Goal: Task Accomplishment & Management: Manage account settings

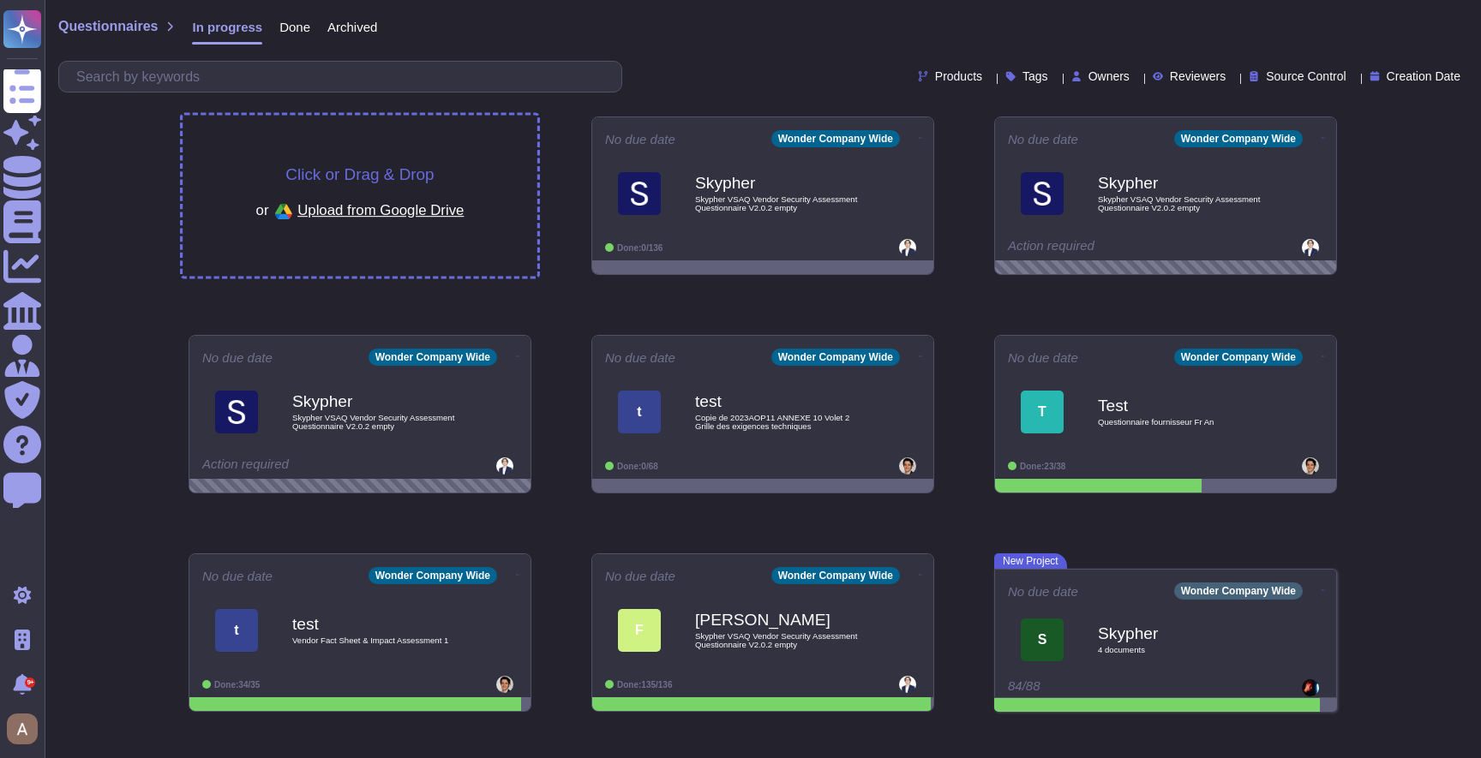
click at [448, 135] on div "Click or Drag & Drop or Upload from Google Drive" at bounding box center [360, 196] width 355 height 161
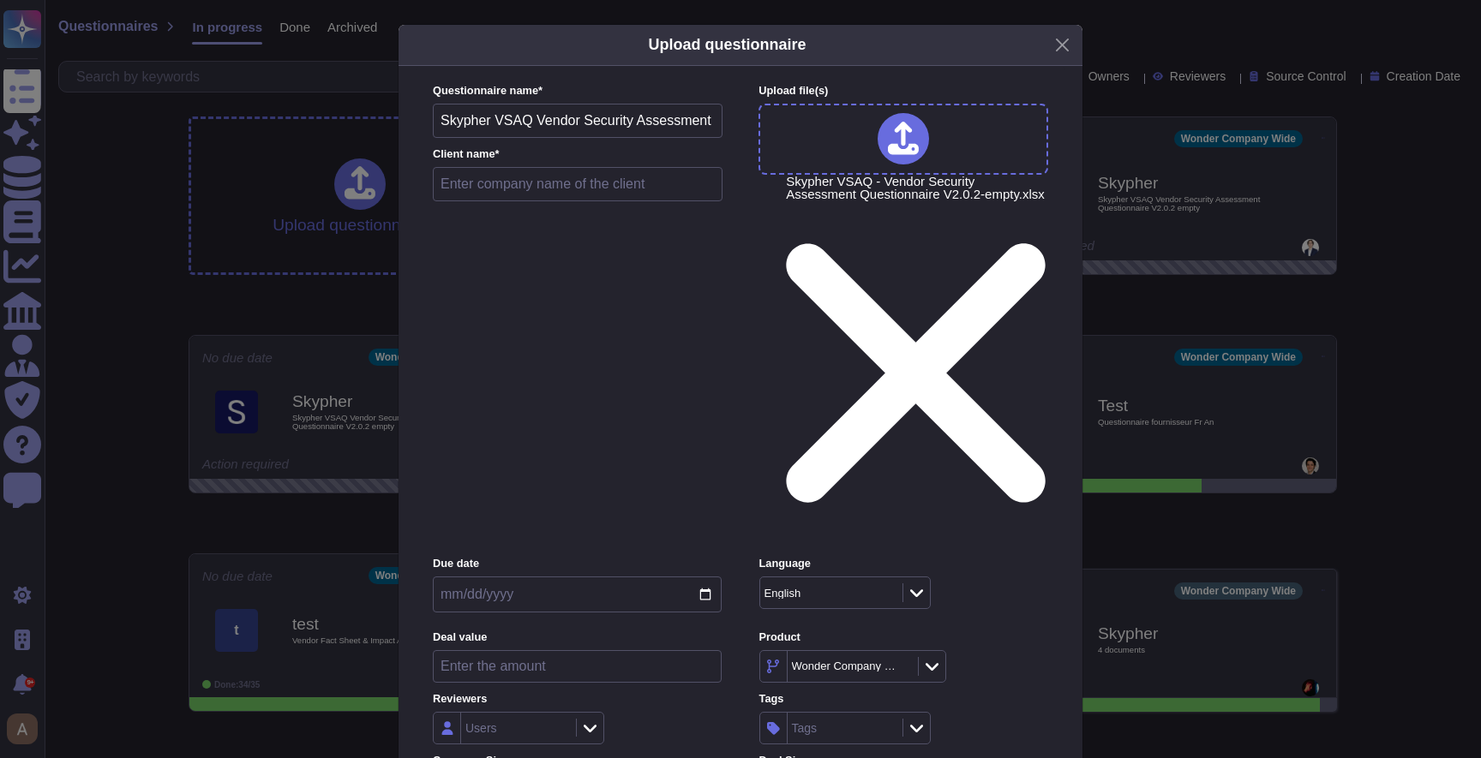
click at [321, 241] on div "Upload questionnaire Questionnaire name * Skypher VSAQ Vendor Security Assessme…" at bounding box center [740, 379] width 1481 height 758
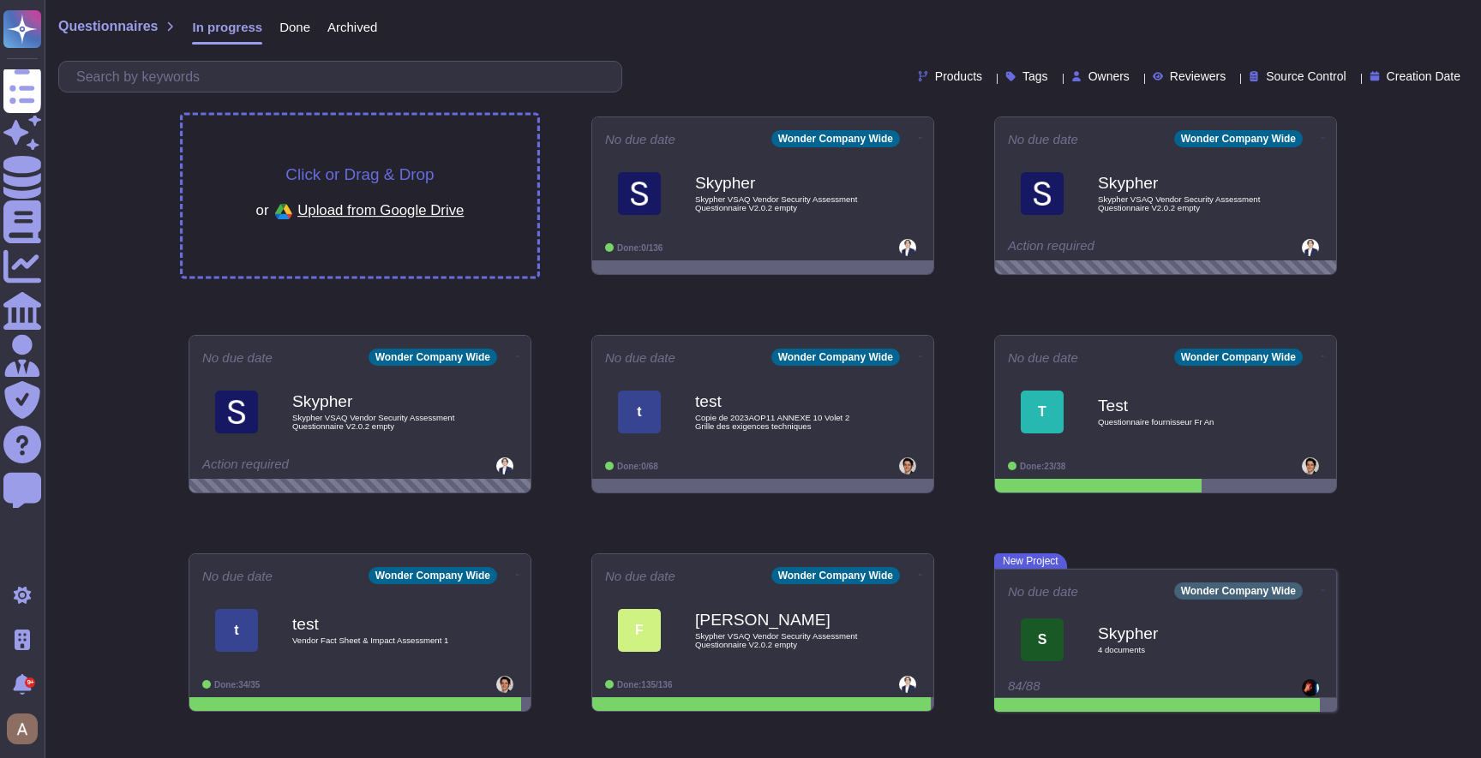
click at [377, 146] on div "Click or Drag & Drop or Upload from Google Drive" at bounding box center [360, 196] width 355 height 161
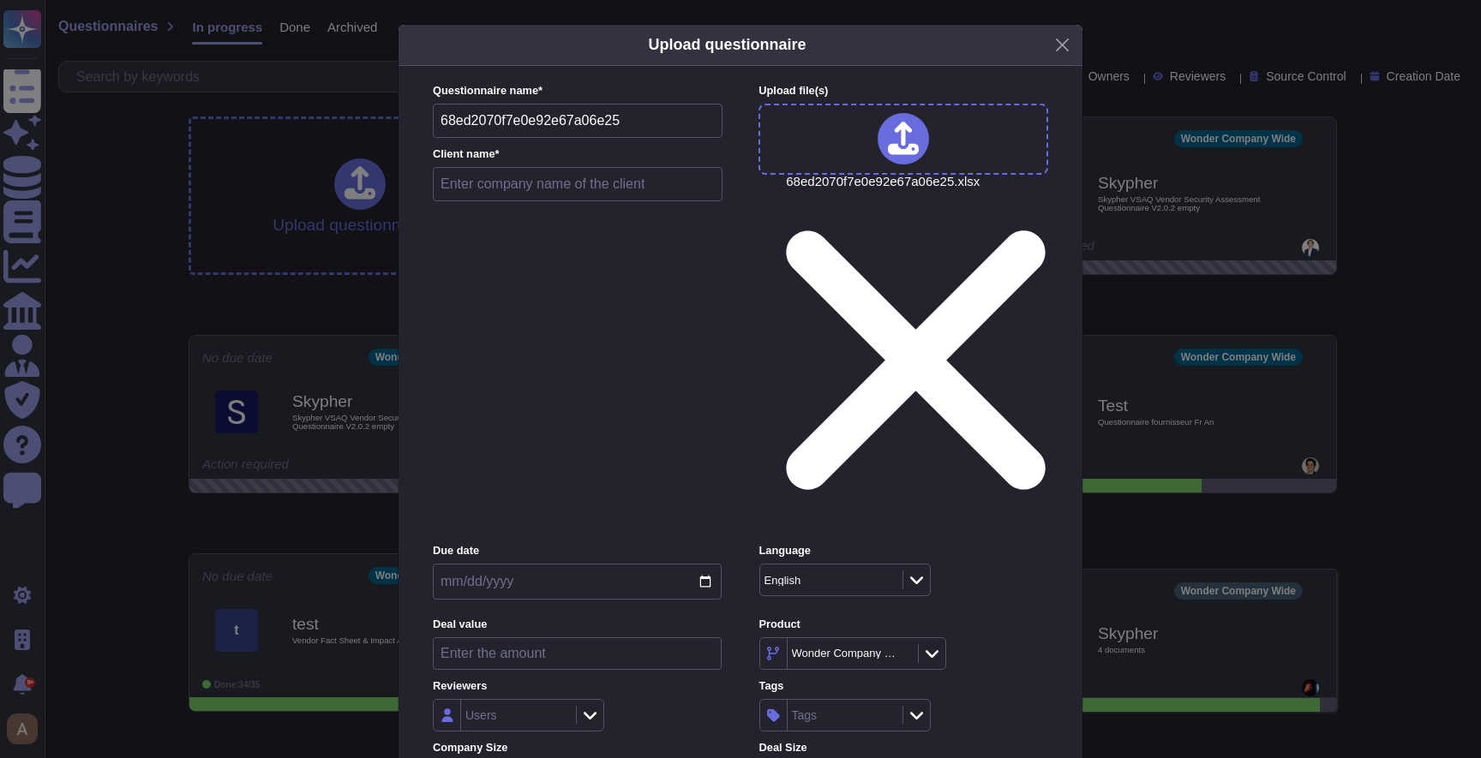
click at [517, 190] on div "Questionnaire name * 68ed2070f7e0e92e67a06e25 Client name *" at bounding box center [578, 146] width 290 height 127
click at [503, 201] on input "text" at bounding box center [578, 184] width 290 height 34
type input "r"
type input "test crashed excel"
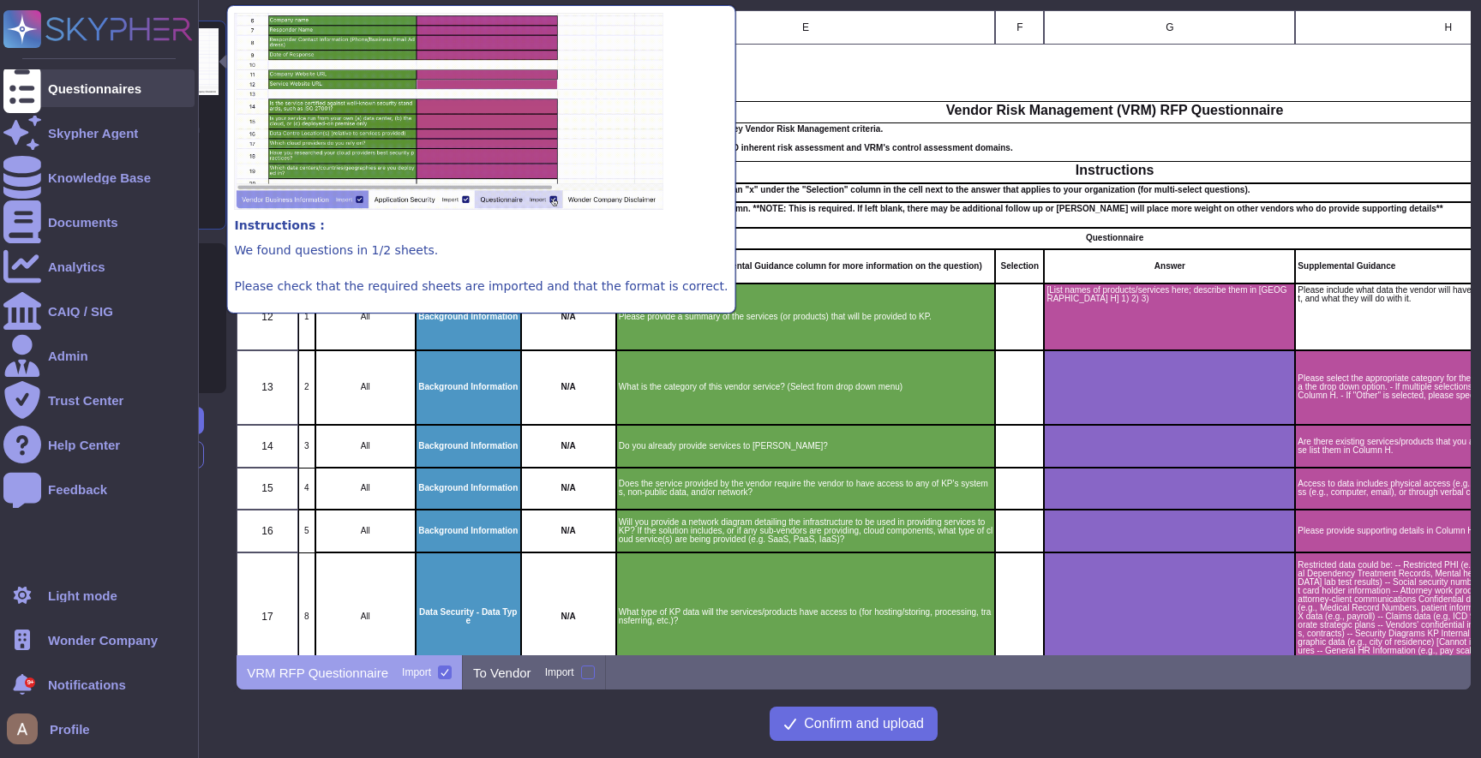
click at [25, 87] on icon at bounding box center [22, 88] width 38 height 51
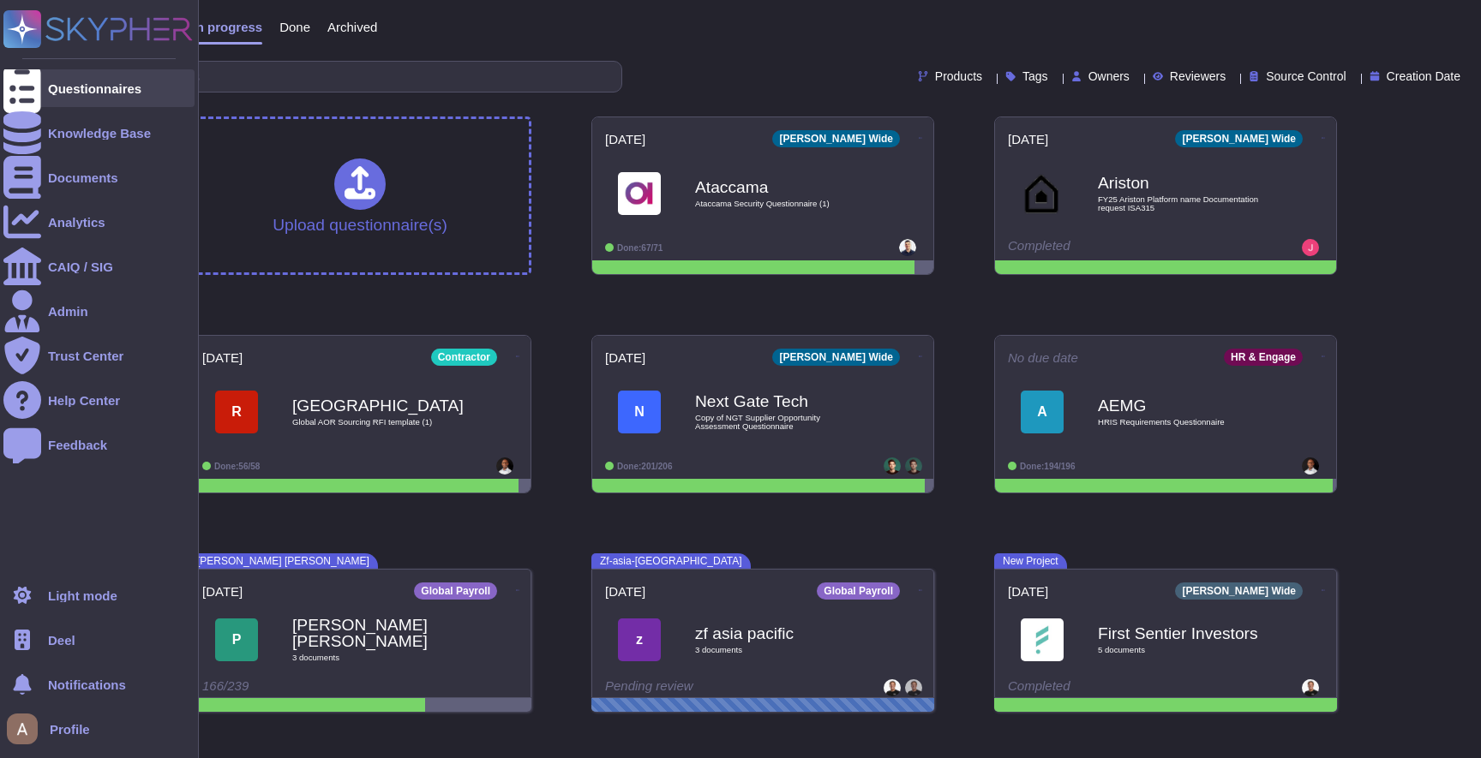
click at [62, 89] on div "Questionnaires" at bounding box center [94, 88] width 93 height 13
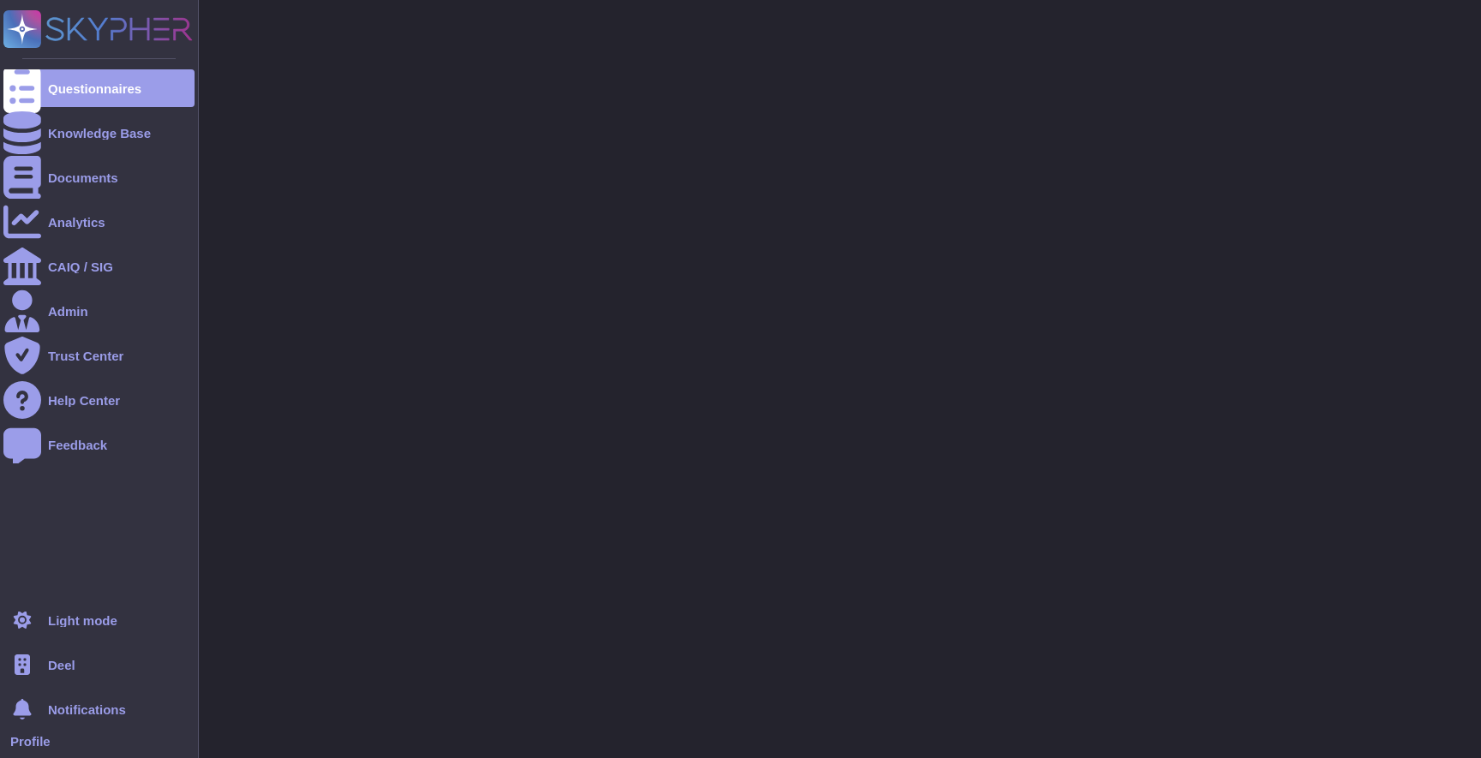
click at [72, 669] on span "Deel" at bounding box center [61, 665] width 27 height 13
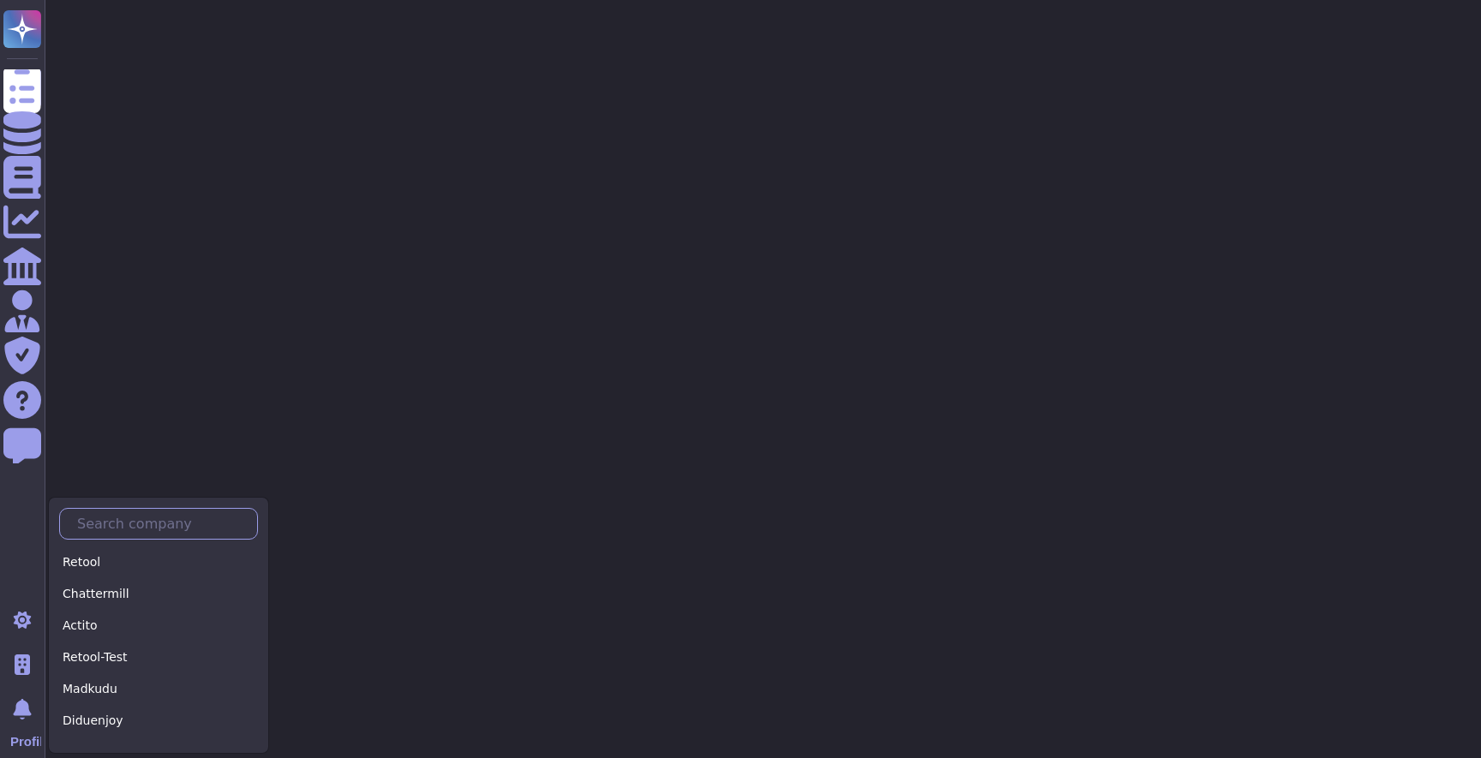
click at [142, 513] on input "text" at bounding box center [163, 524] width 189 height 30
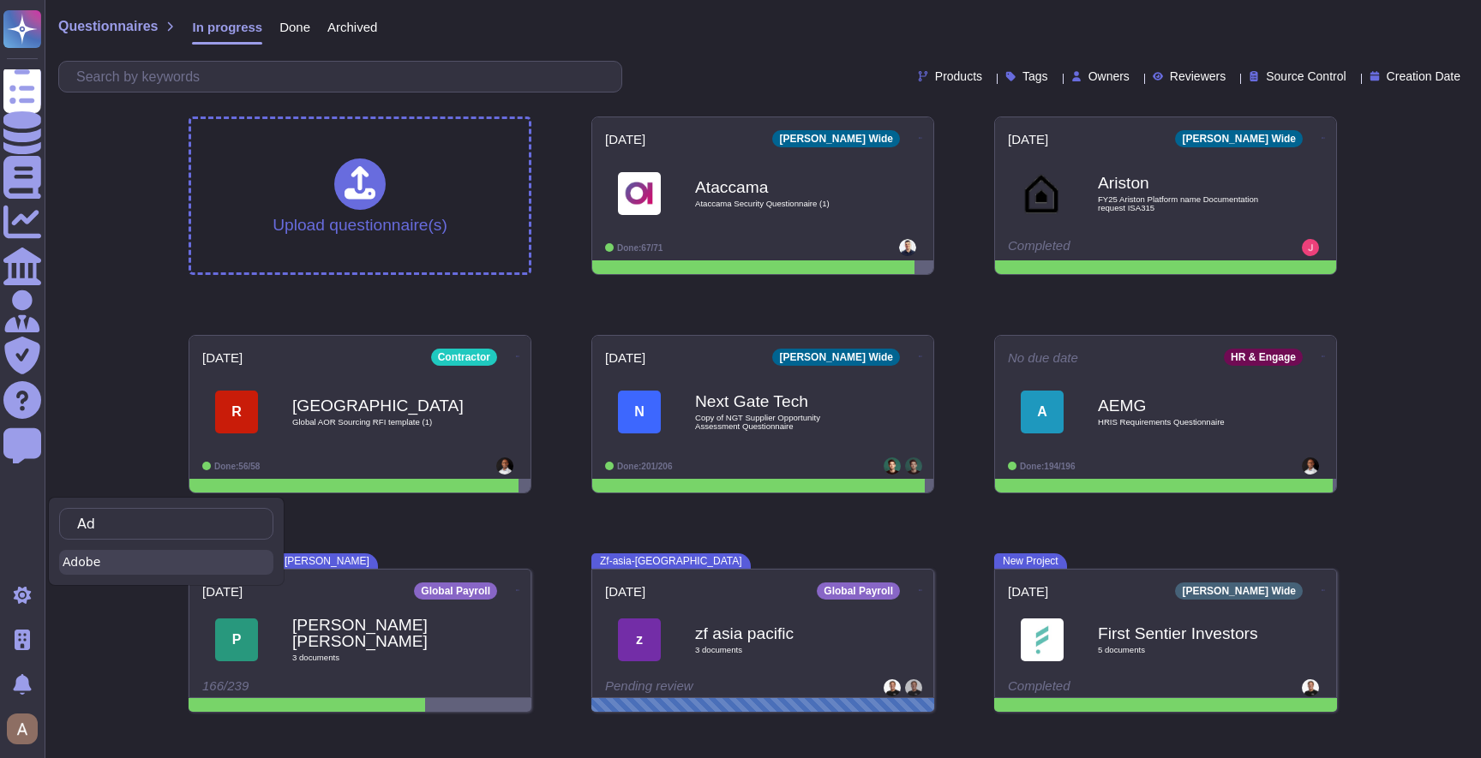
type input "Ad"
click at [117, 562] on div "Adobe" at bounding box center [166, 562] width 214 height 25
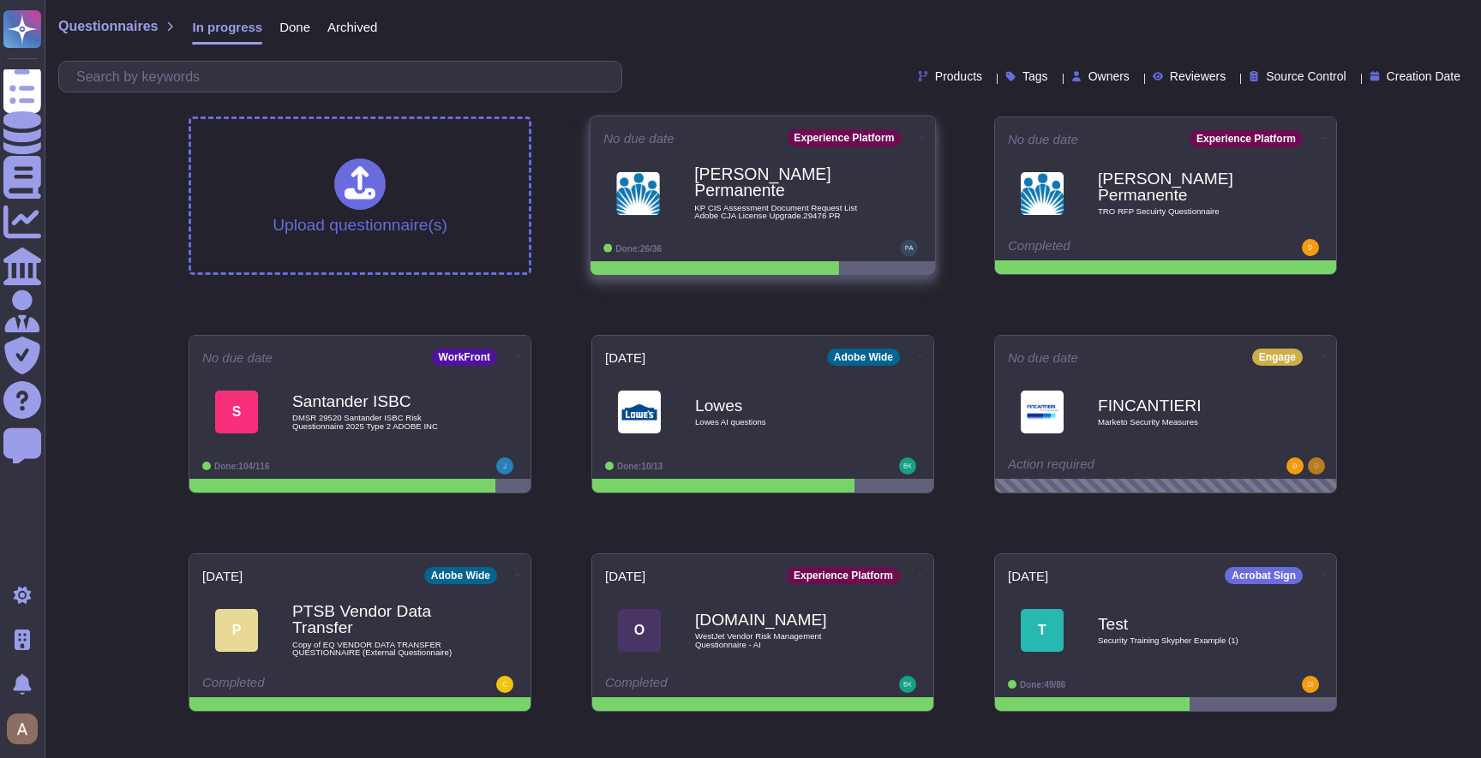
click at [740, 204] on span "KP CIS Assessment Document Request List Adobe CJA License Upgrade.29476 PR" at bounding box center [780, 212] width 173 height 16
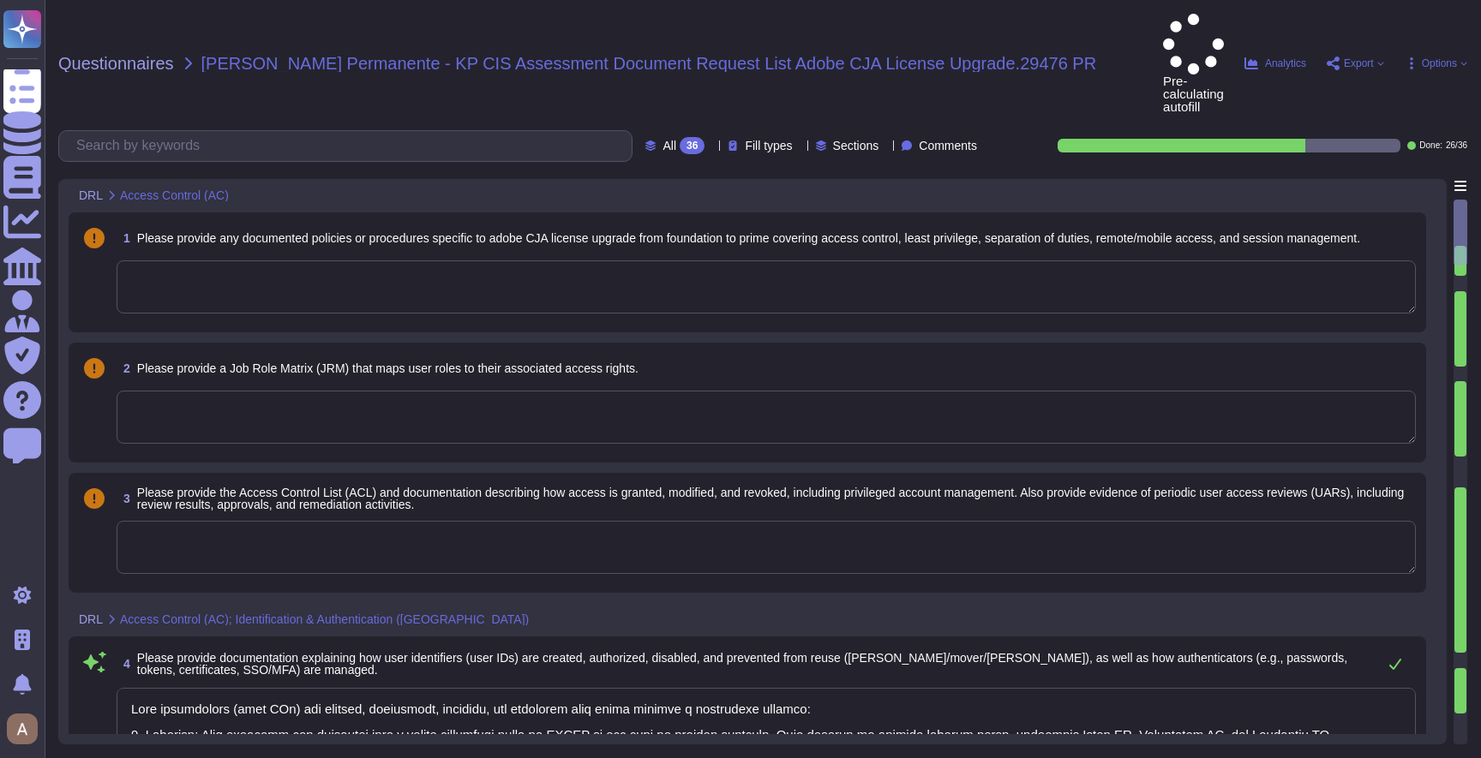
type textarea "User identifiers (user IDs) are created, authorized, disabled, and prevented fr…"
type textarea "External organizations do not have logical access to the application's data. Ad…"
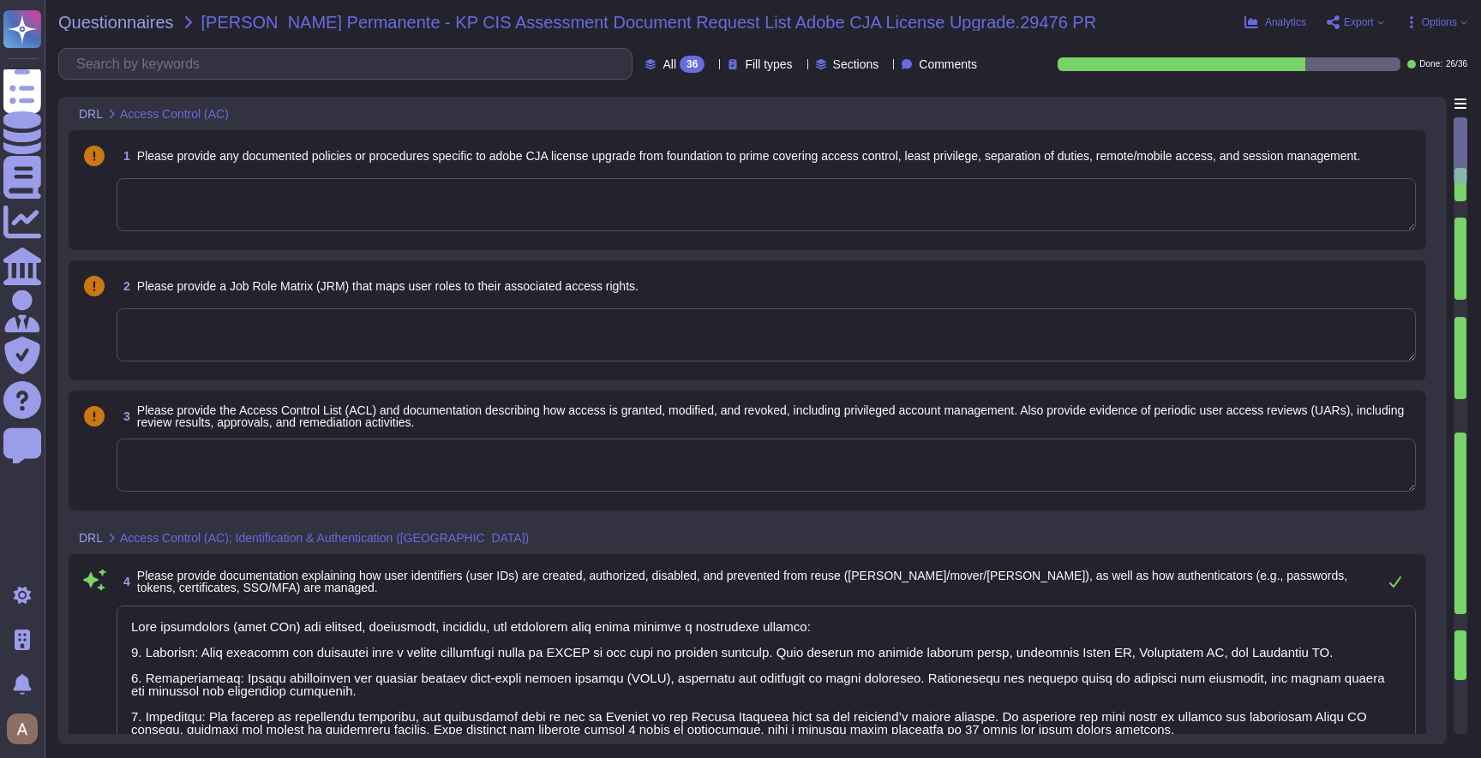
click at [1432, 21] on span "Options" at bounding box center [1439, 22] width 35 height 10
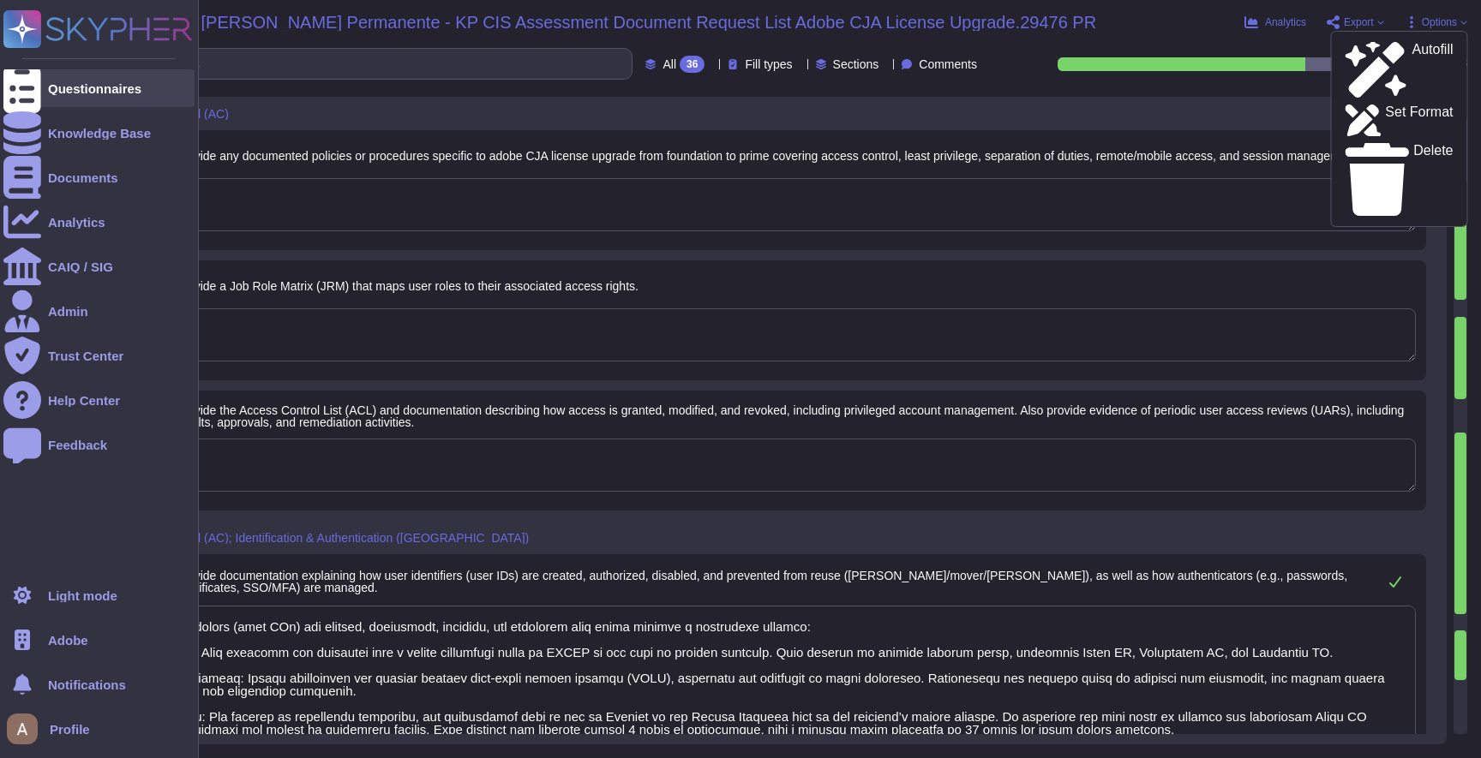
click at [46, 96] on div "Questionnaires" at bounding box center [98, 88] width 191 height 38
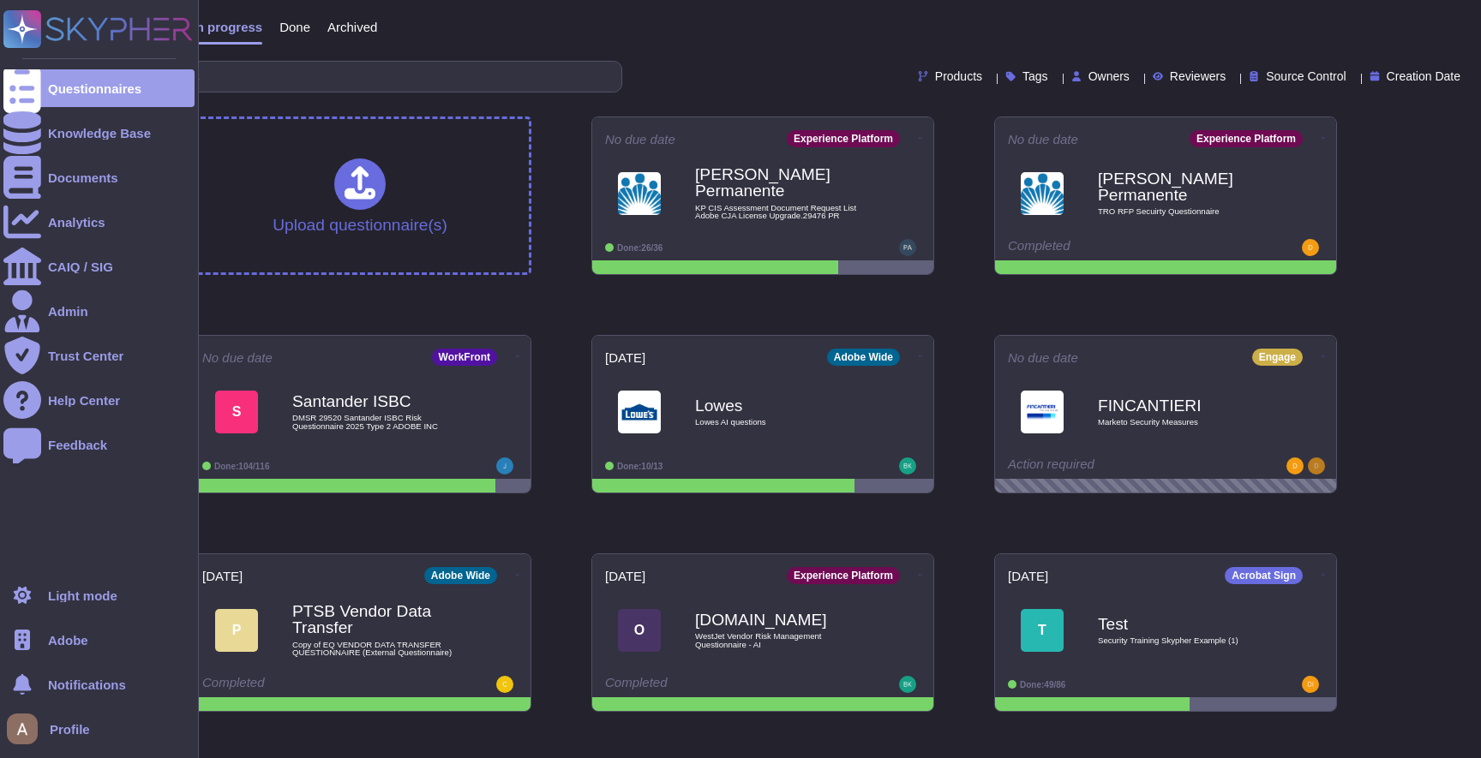
click at [93, 643] on div "Adobe" at bounding box center [98, 640] width 191 height 38
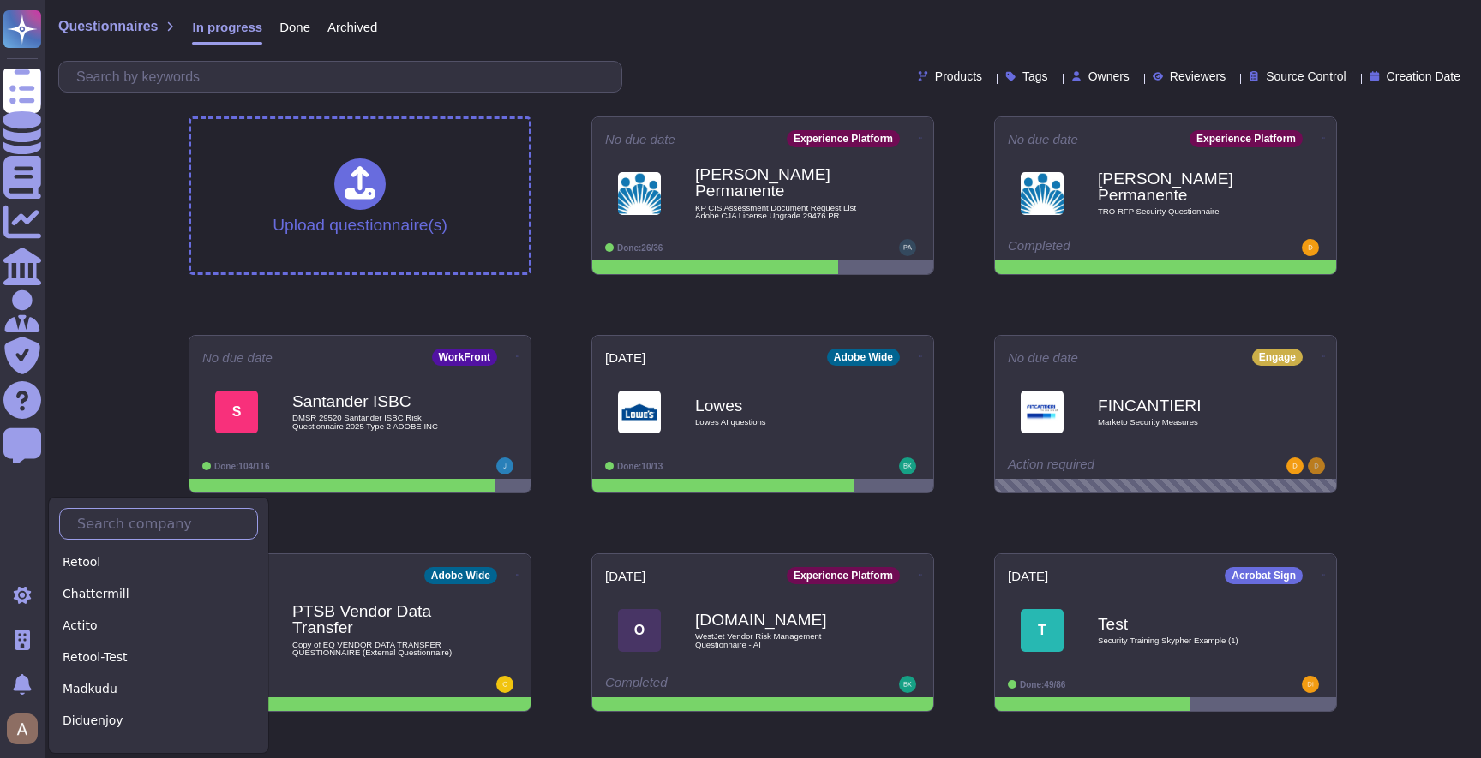
click at [145, 518] on input "text" at bounding box center [163, 524] width 189 height 30
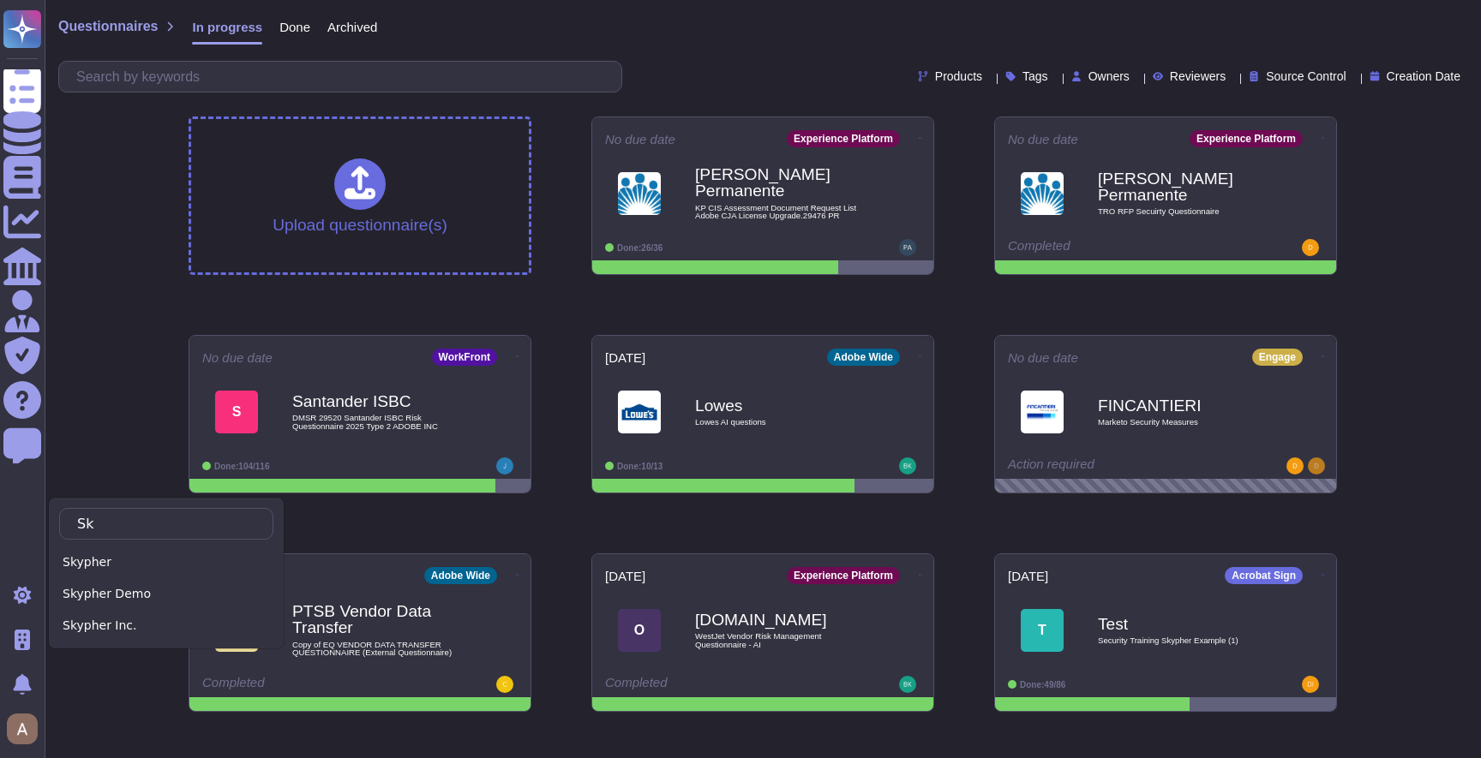
type input "Sk"
click at [121, 548] on div "Sk Skypher Skypher Demo Skypher Inc." at bounding box center [166, 573] width 237 height 153
click at [118, 556] on div "Skypher" at bounding box center [166, 562] width 214 height 25
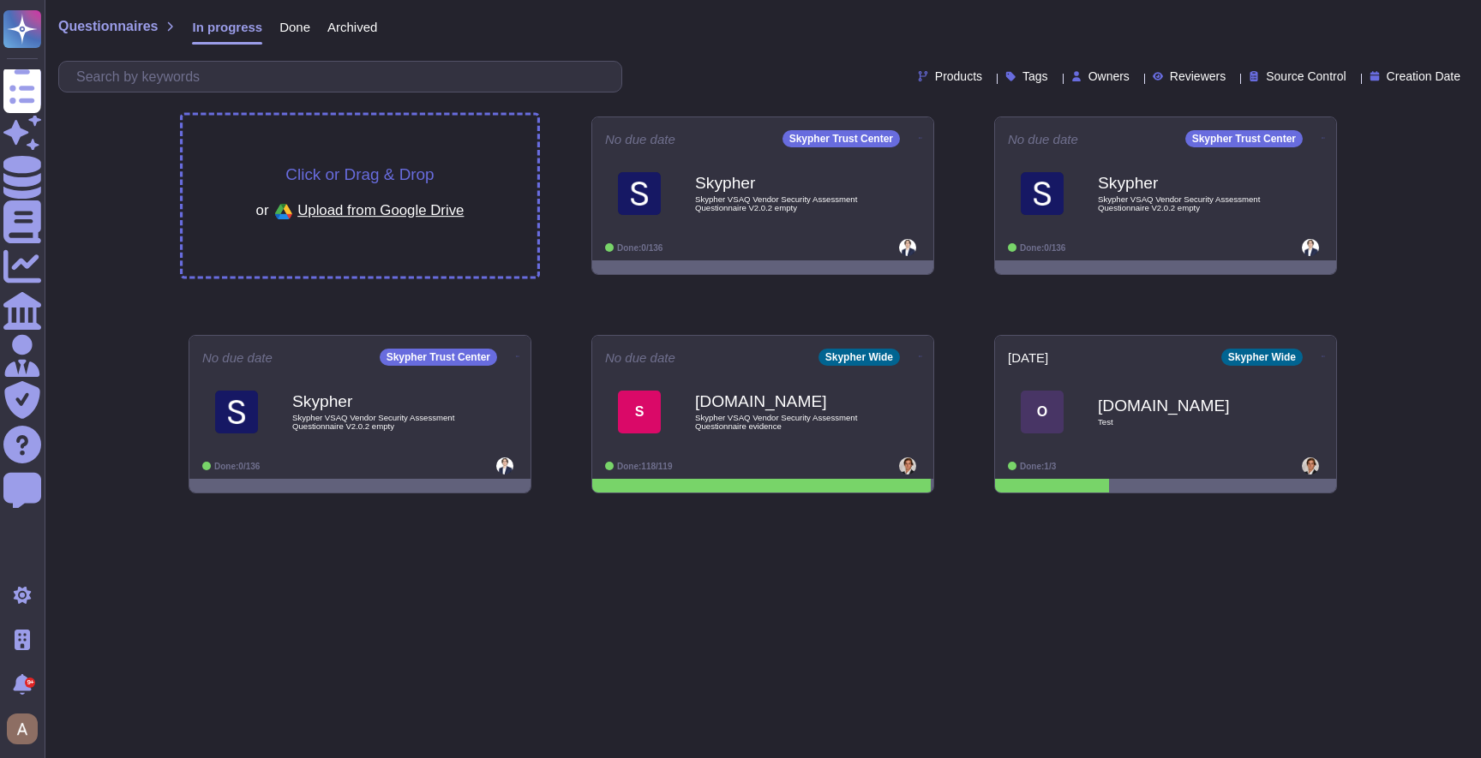
click at [467, 135] on div "Click or Drag & Drop or Upload from Google Drive" at bounding box center [360, 196] width 355 height 161
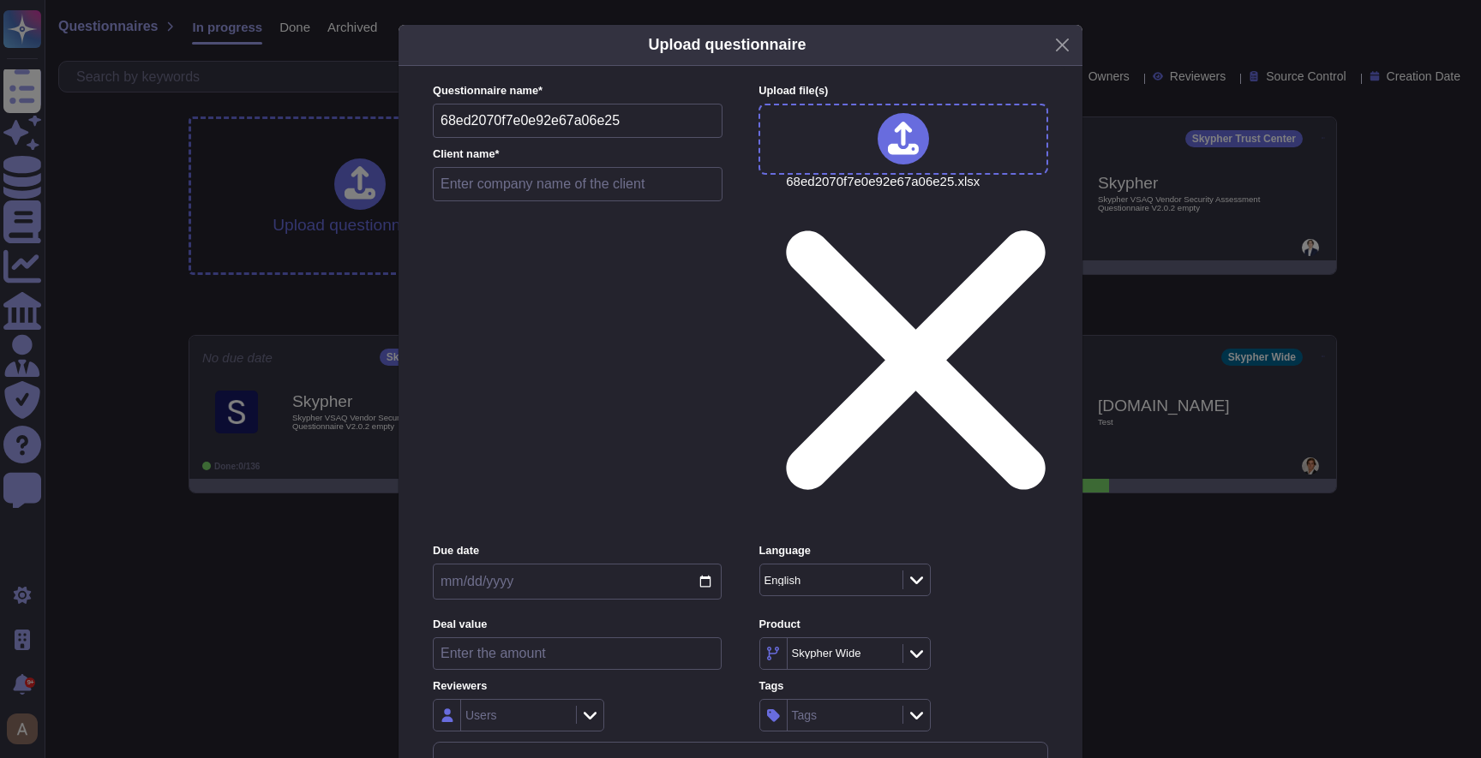
click at [538, 138] on input "68ed2070f7e0e92e67a06e25" at bounding box center [578, 121] width 290 height 34
click at [539, 97] on label "Questionnaire name *" at bounding box center [578, 91] width 290 height 11
click at [485, 201] on input "text" at bounding box center [578, 184] width 290 height 34
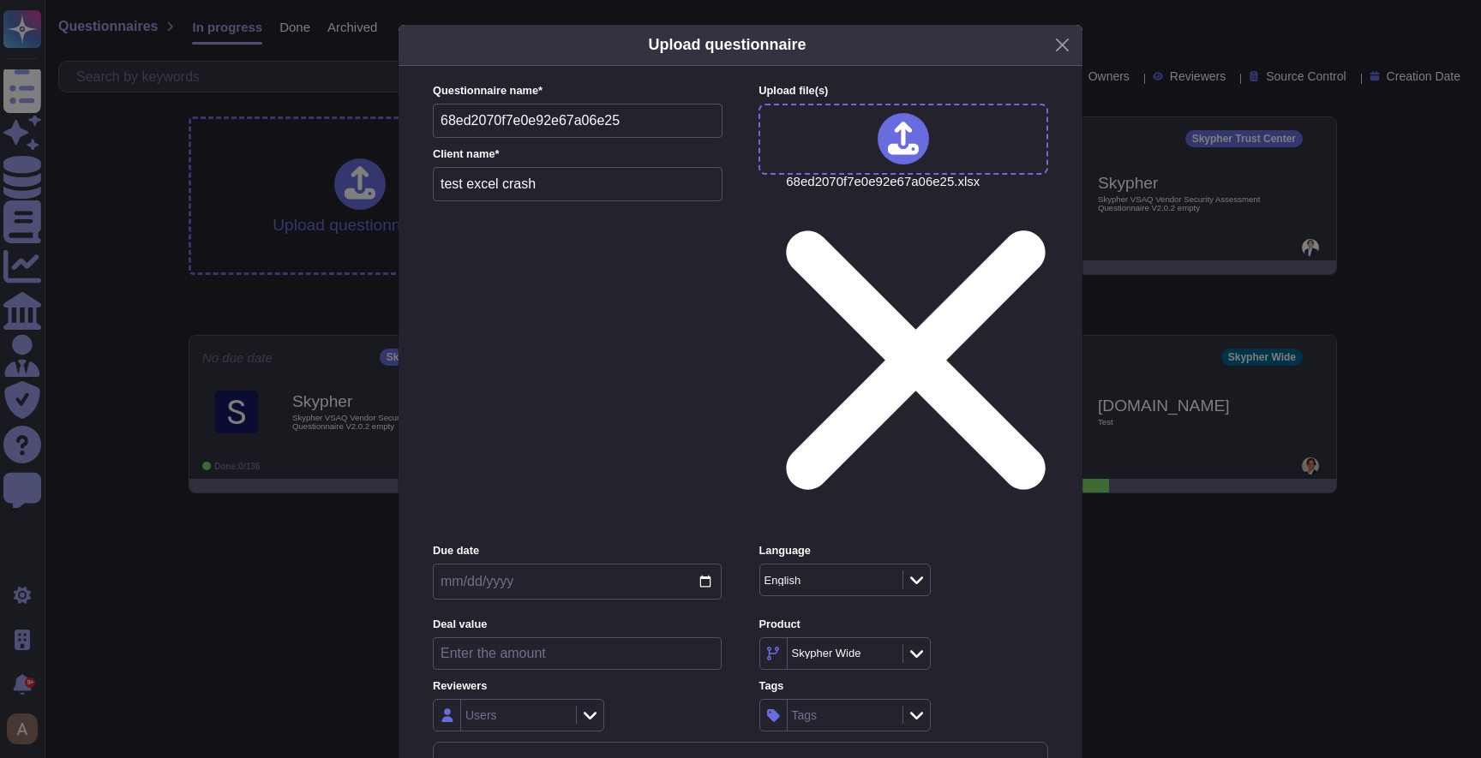
type input "test excel crash"
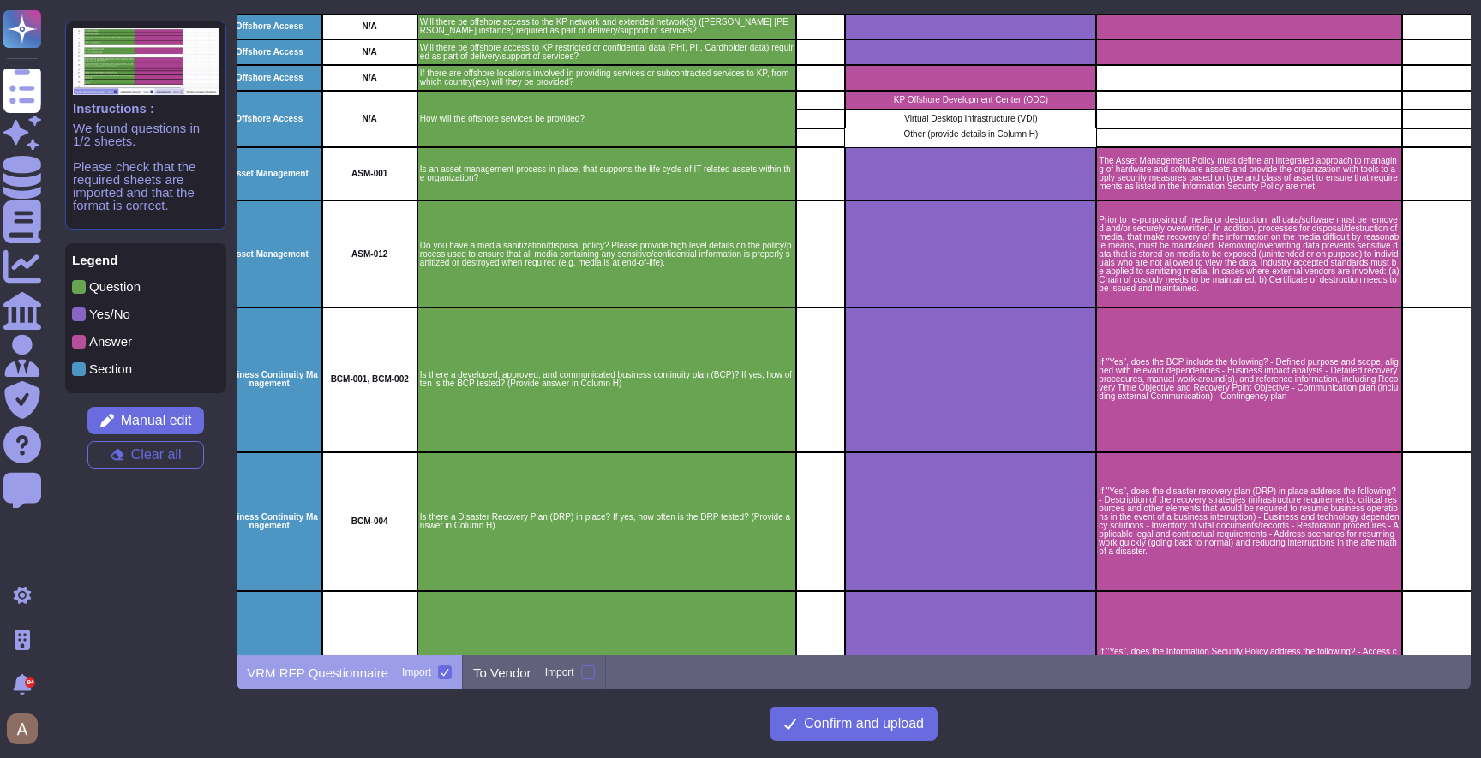
scroll to position [3957, 199]
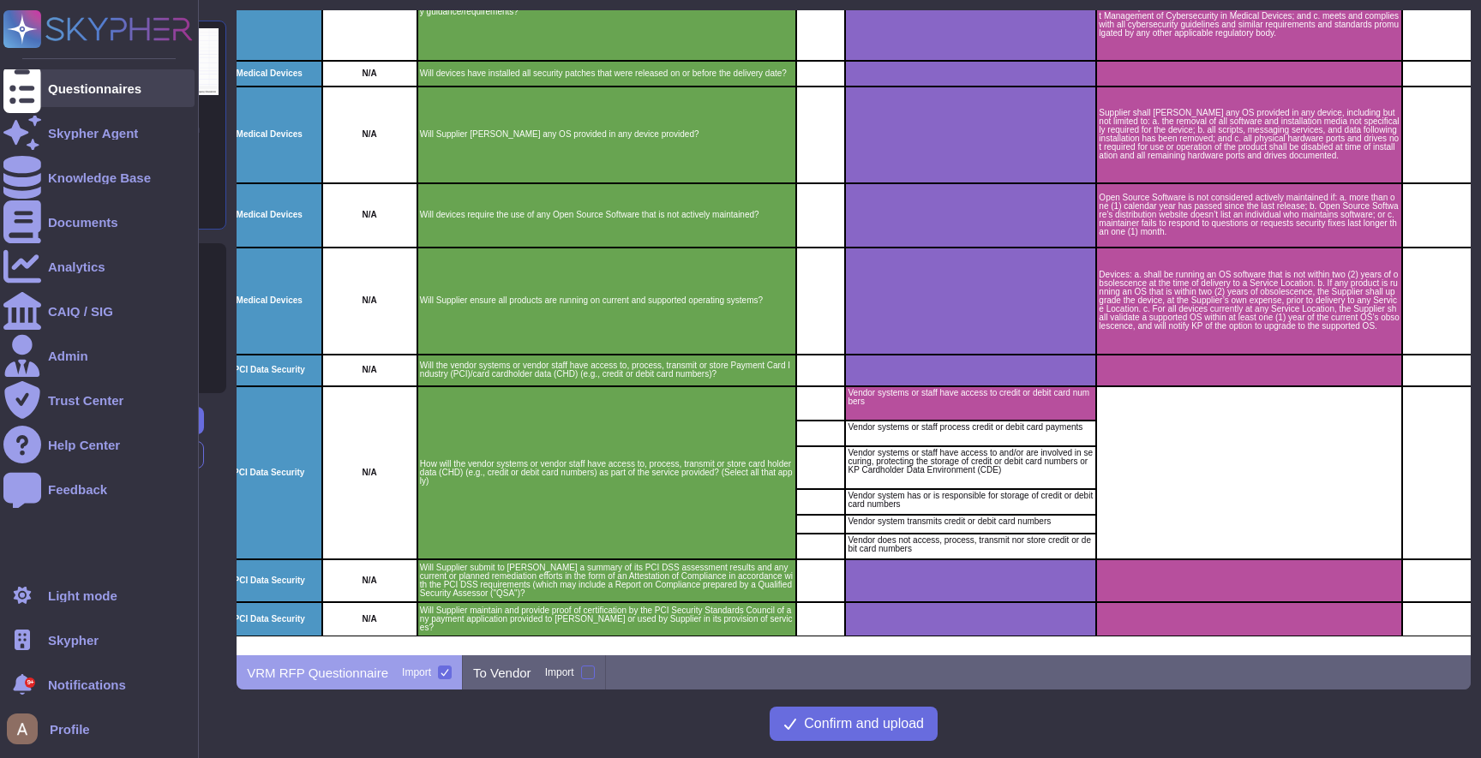
click at [9, 90] on div at bounding box center [22, 88] width 38 height 38
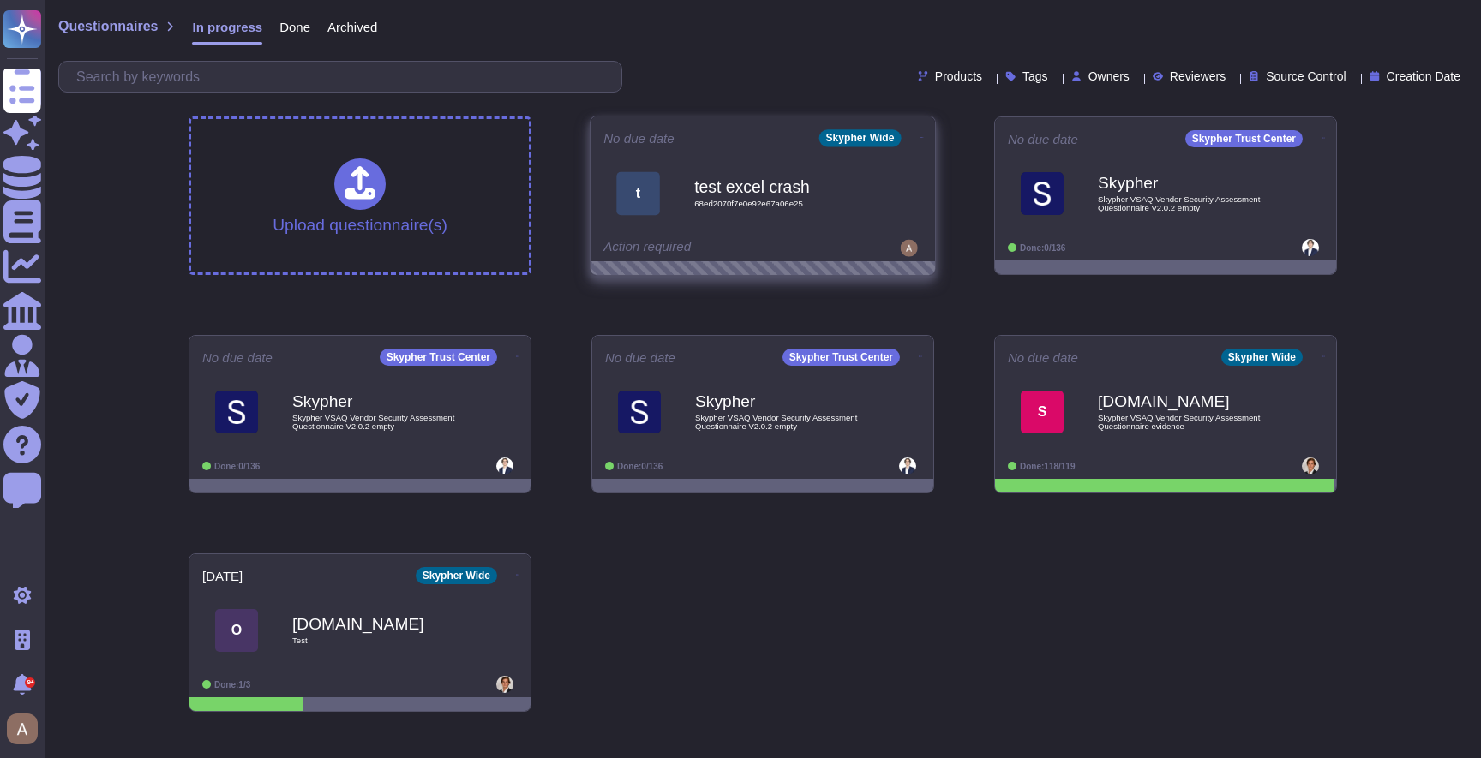
click at [920, 137] on icon at bounding box center [921, 137] width 3 height 1
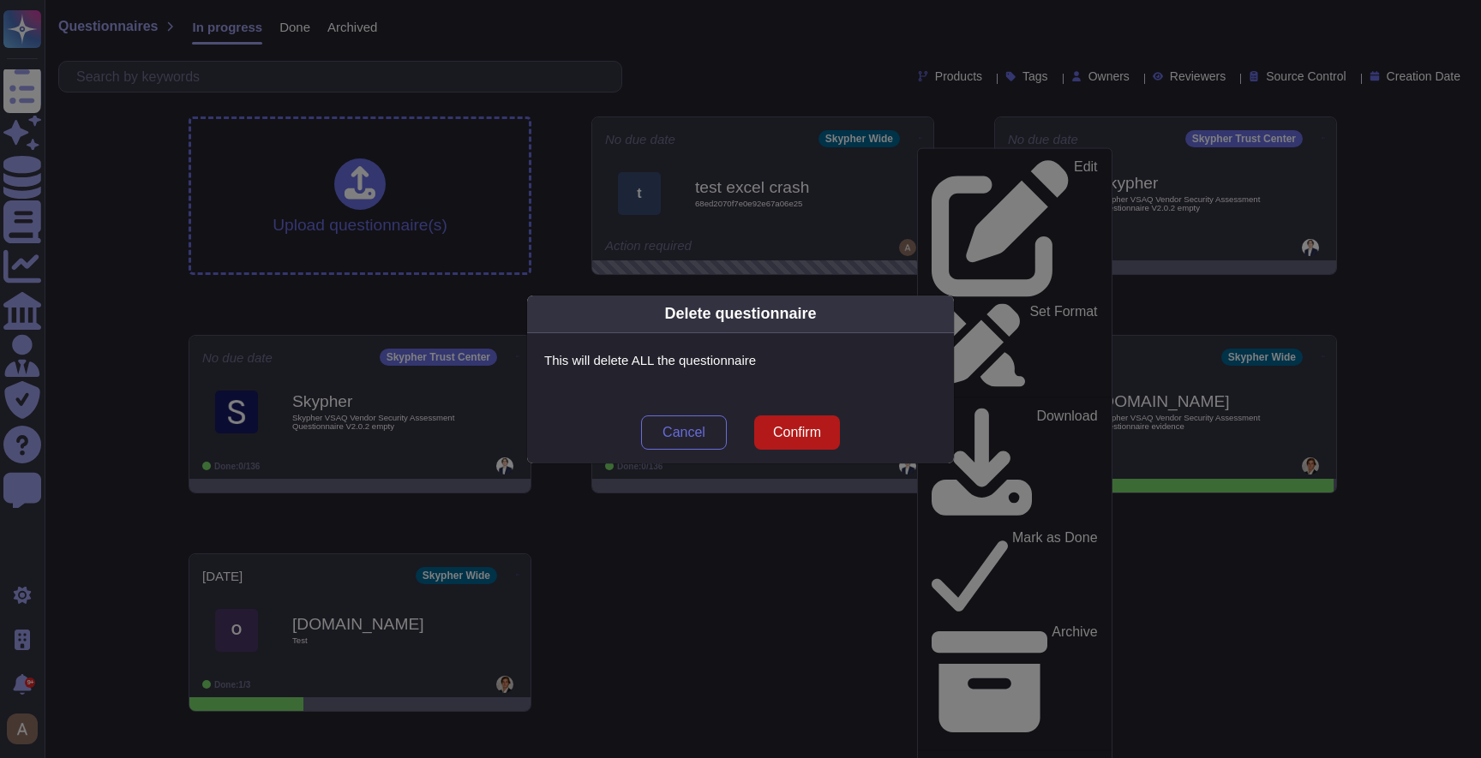
click at [796, 433] on span "Confirm" at bounding box center [797, 433] width 48 height 14
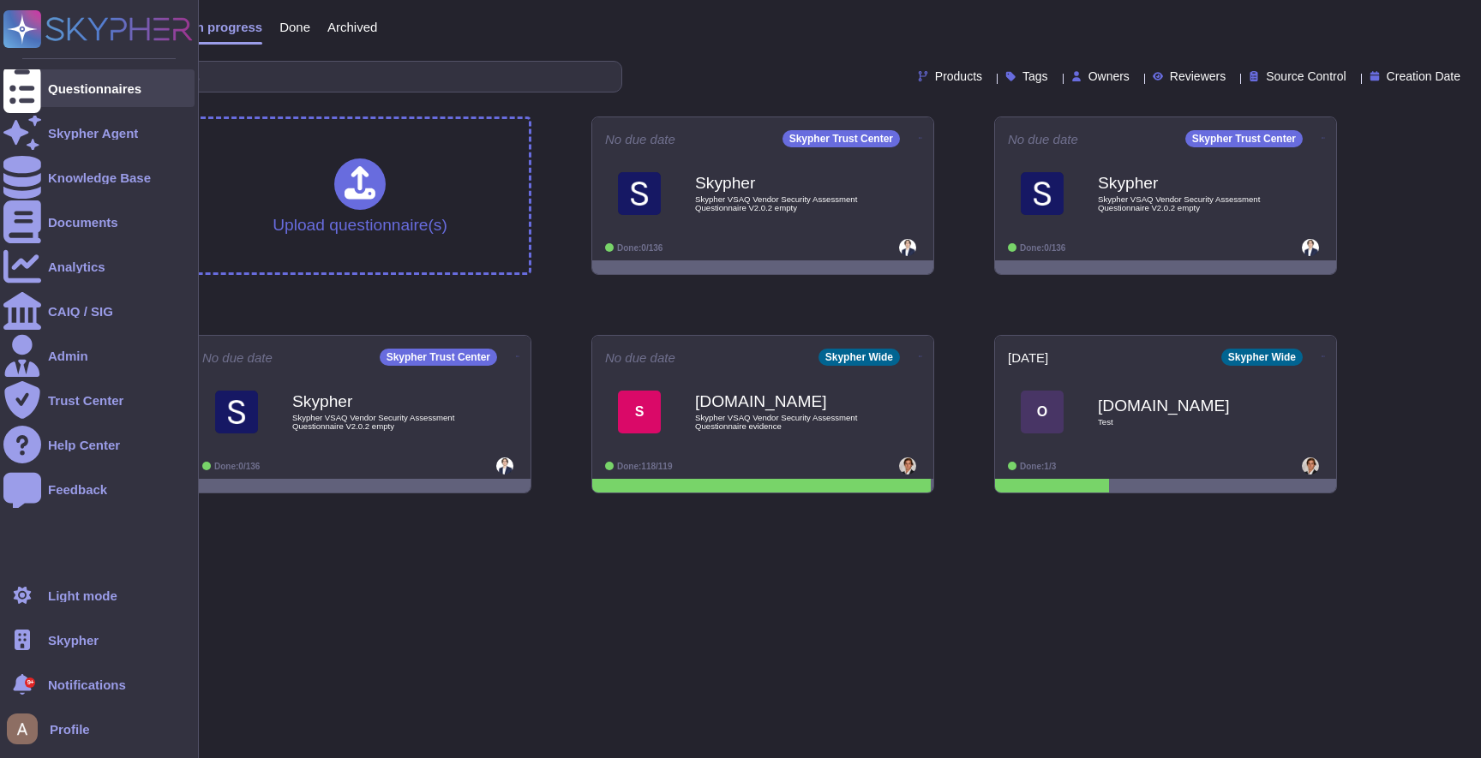
click at [28, 96] on div at bounding box center [22, 88] width 38 height 38
